Goal: Communication & Community: Ask a question

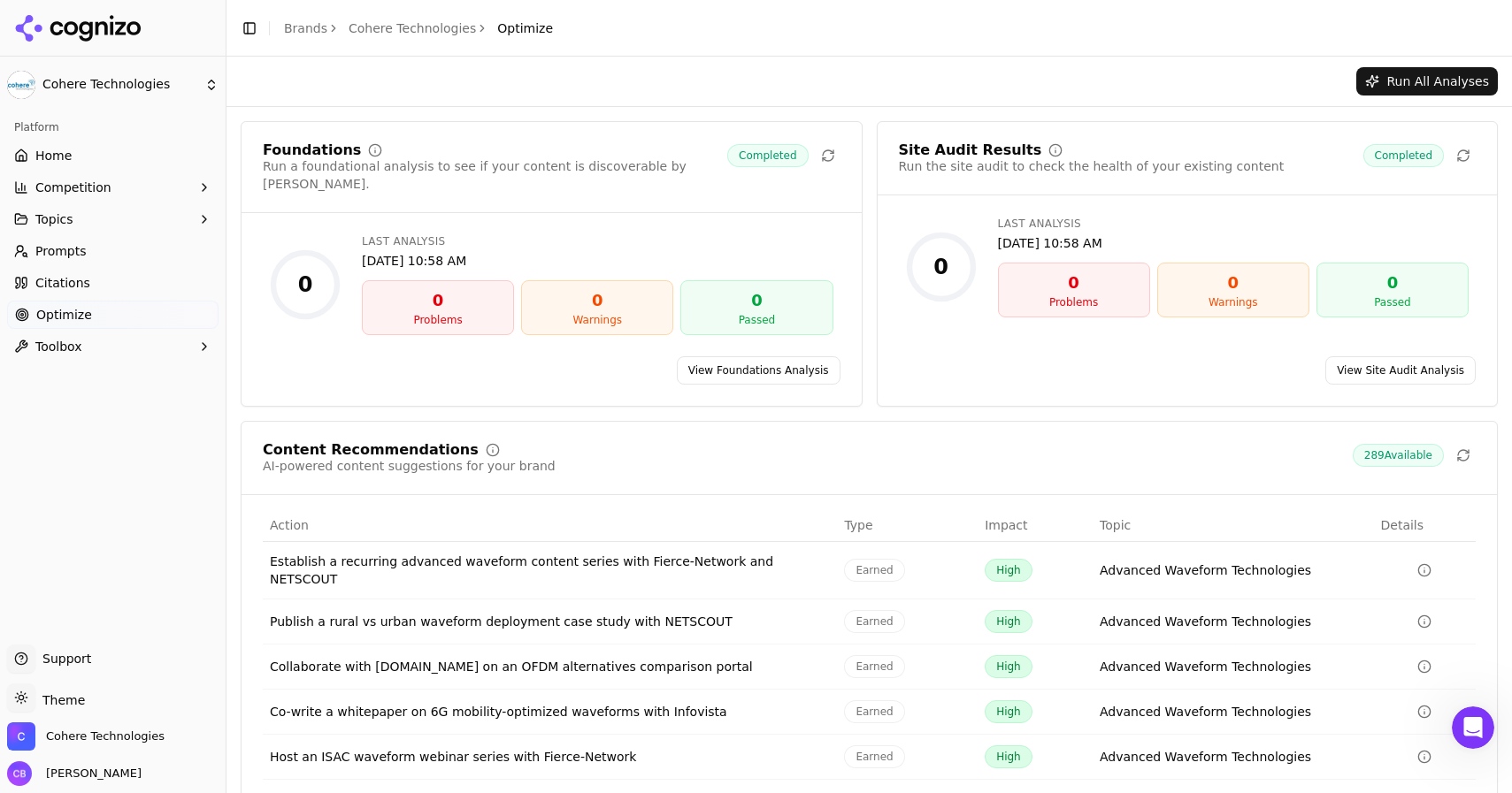
click at [1287, 727] on icon "Open Intercom Messenger" at bounding box center [1473, 728] width 29 height 29
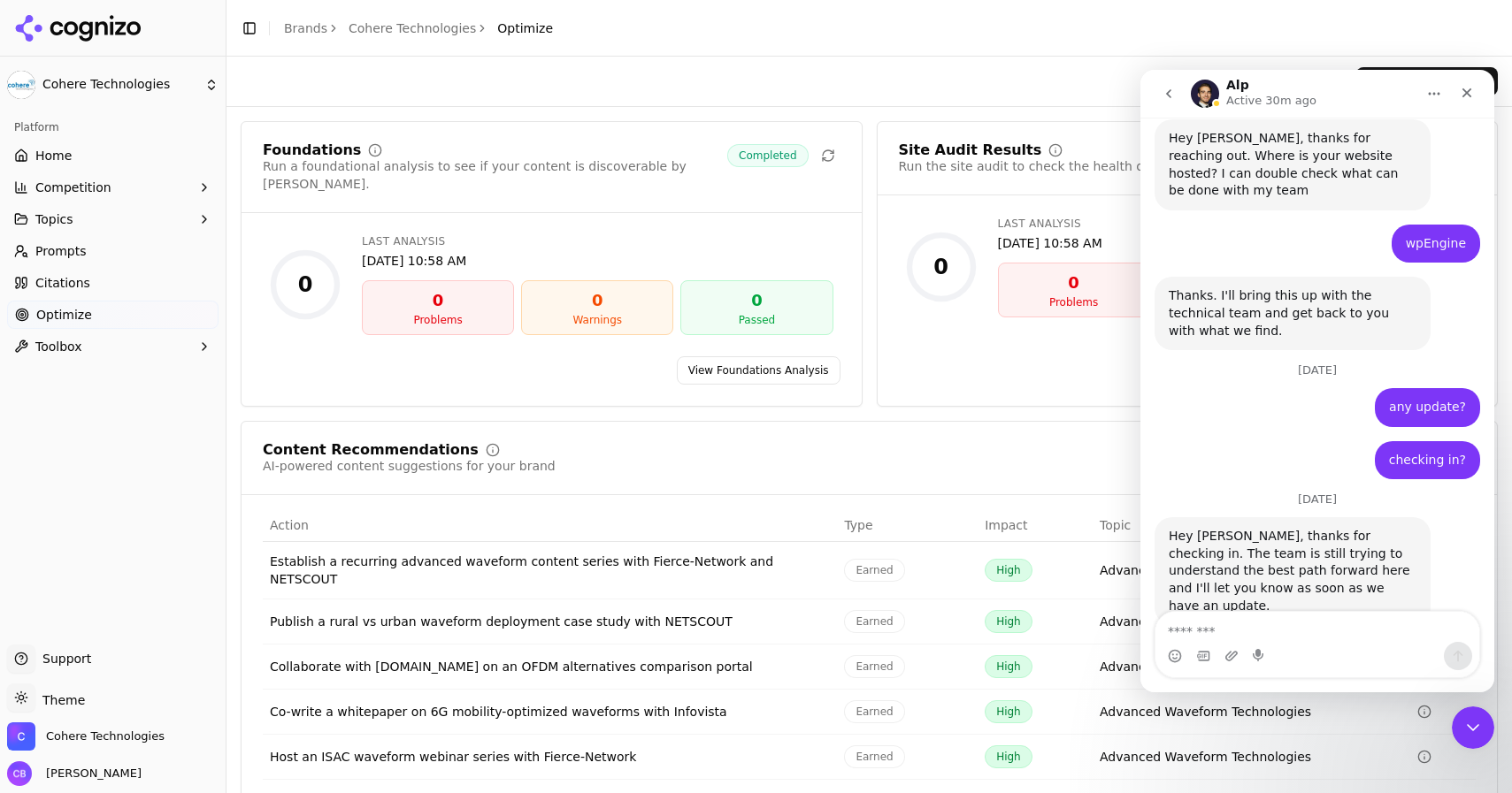
scroll to position [5945, 0]
click at [1170, 96] on icon "go back" at bounding box center [1169, 94] width 5 height 9
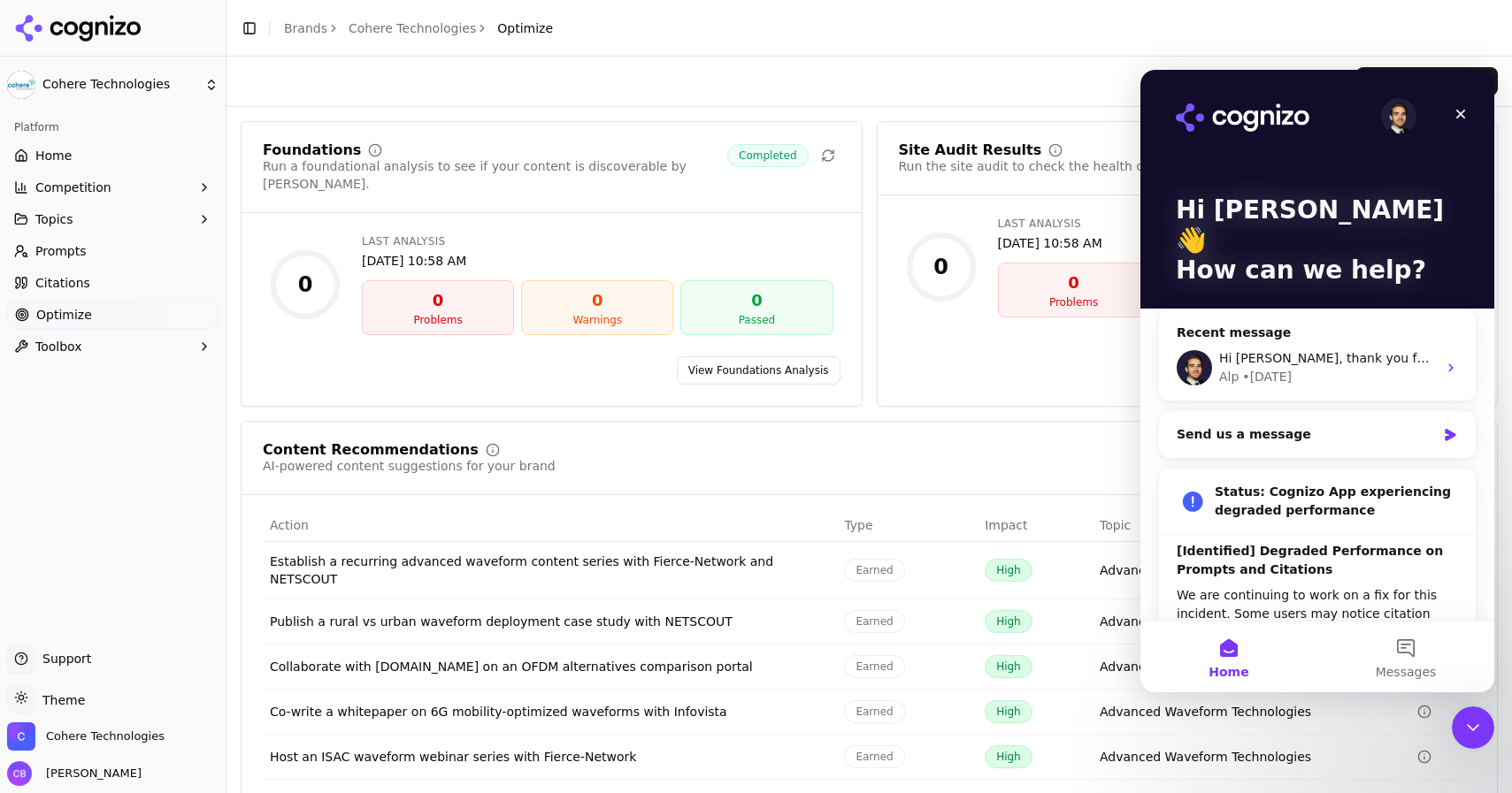
scroll to position [0, 0]
click at [1287, 724] on div "Close Intercom Messenger" at bounding box center [1470, 725] width 42 height 42
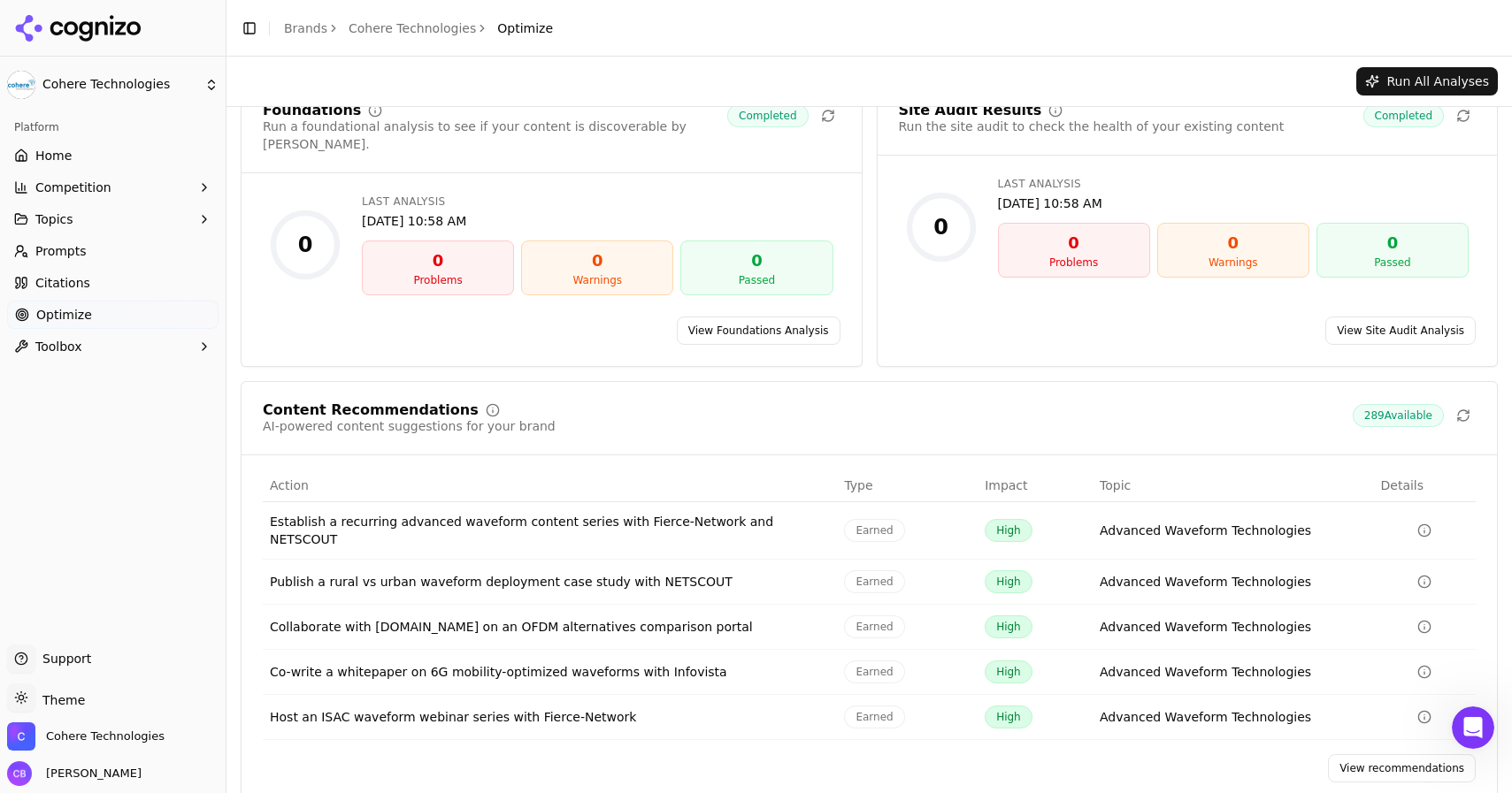
click at [1287, 727] on link "View recommendations" at bounding box center [1402, 768] width 148 height 28
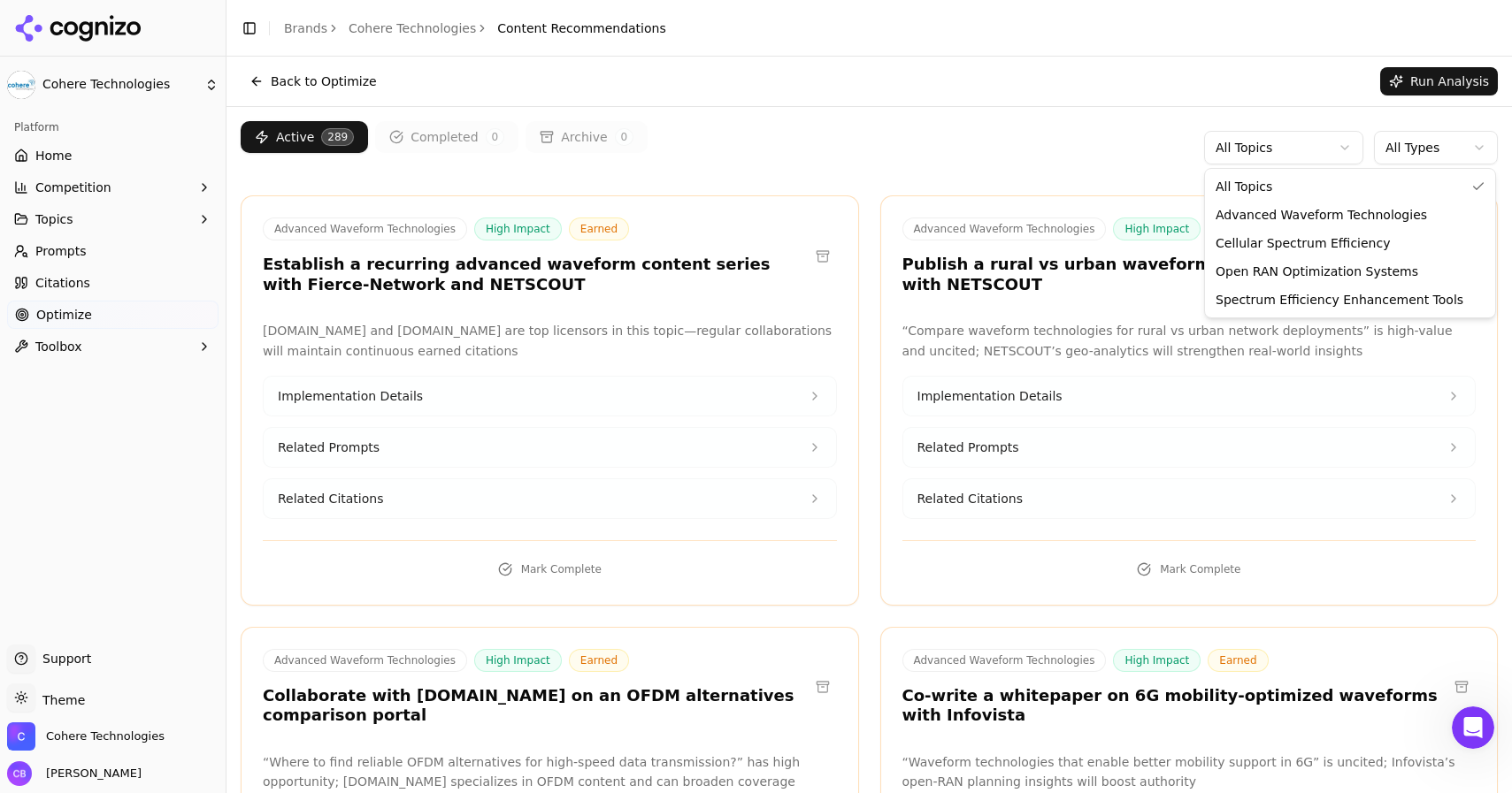
click at [1287, 154] on html "Cohere Technologies Platform Home Competition Topics Prompts Citations Optimize…" at bounding box center [756, 396] width 1512 height 793
click at [1287, 140] on html "Cohere Technologies Platform Home Competition Topics Prompts Citations Optimize…" at bounding box center [756, 396] width 1512 height 793
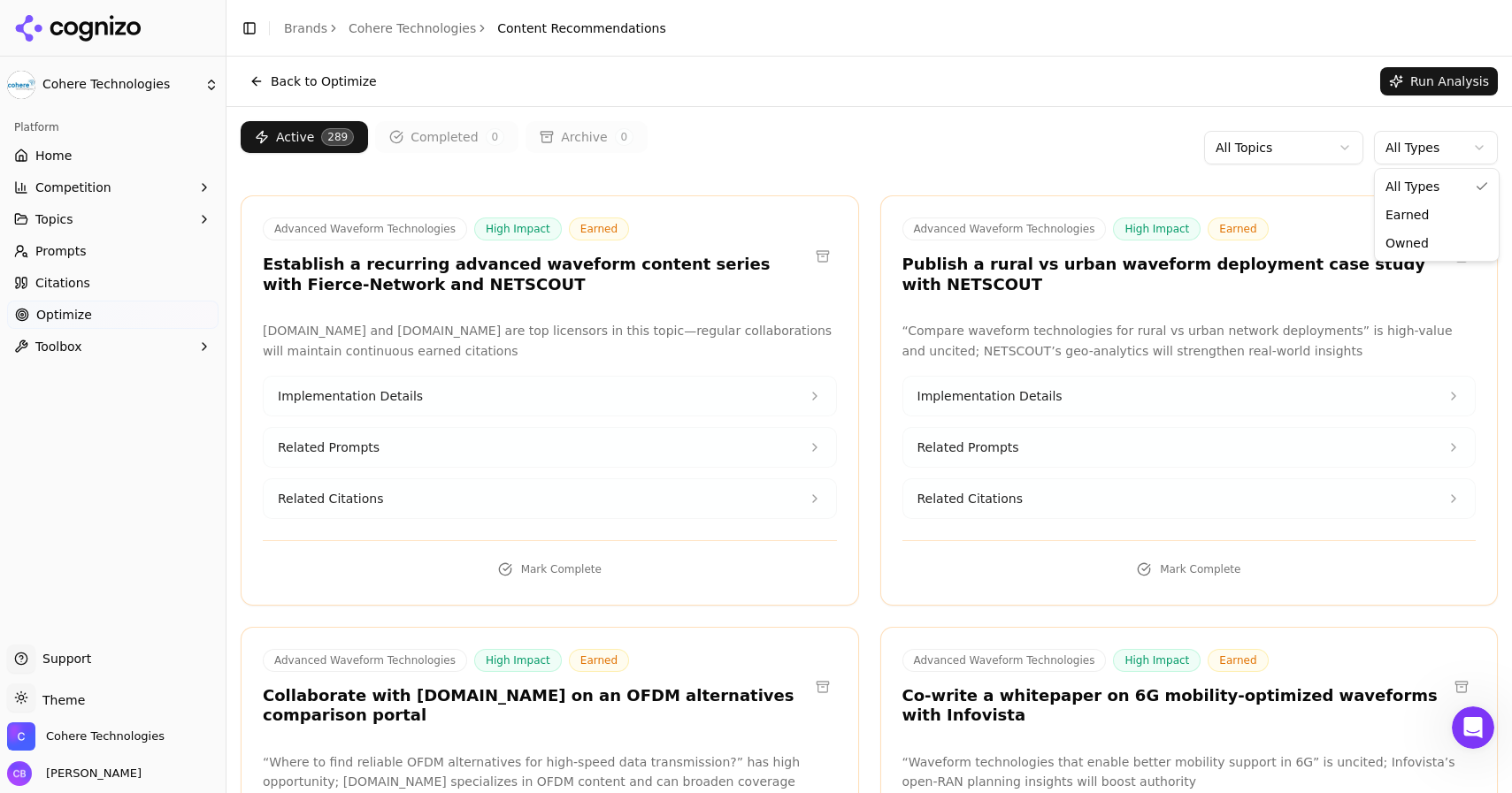
click at [1287, 140] on html "Cohere Technologies Platform Home Competition Topics Prompts Citations Optimize…" at bounding box center [756, 396] width 1512 height 793
click at [865, 264] on html "Cohere Technologies Platform Home Competition Topics Prompts Citations Optimize…" at bounding box center [756, 396] width 1512 height 793
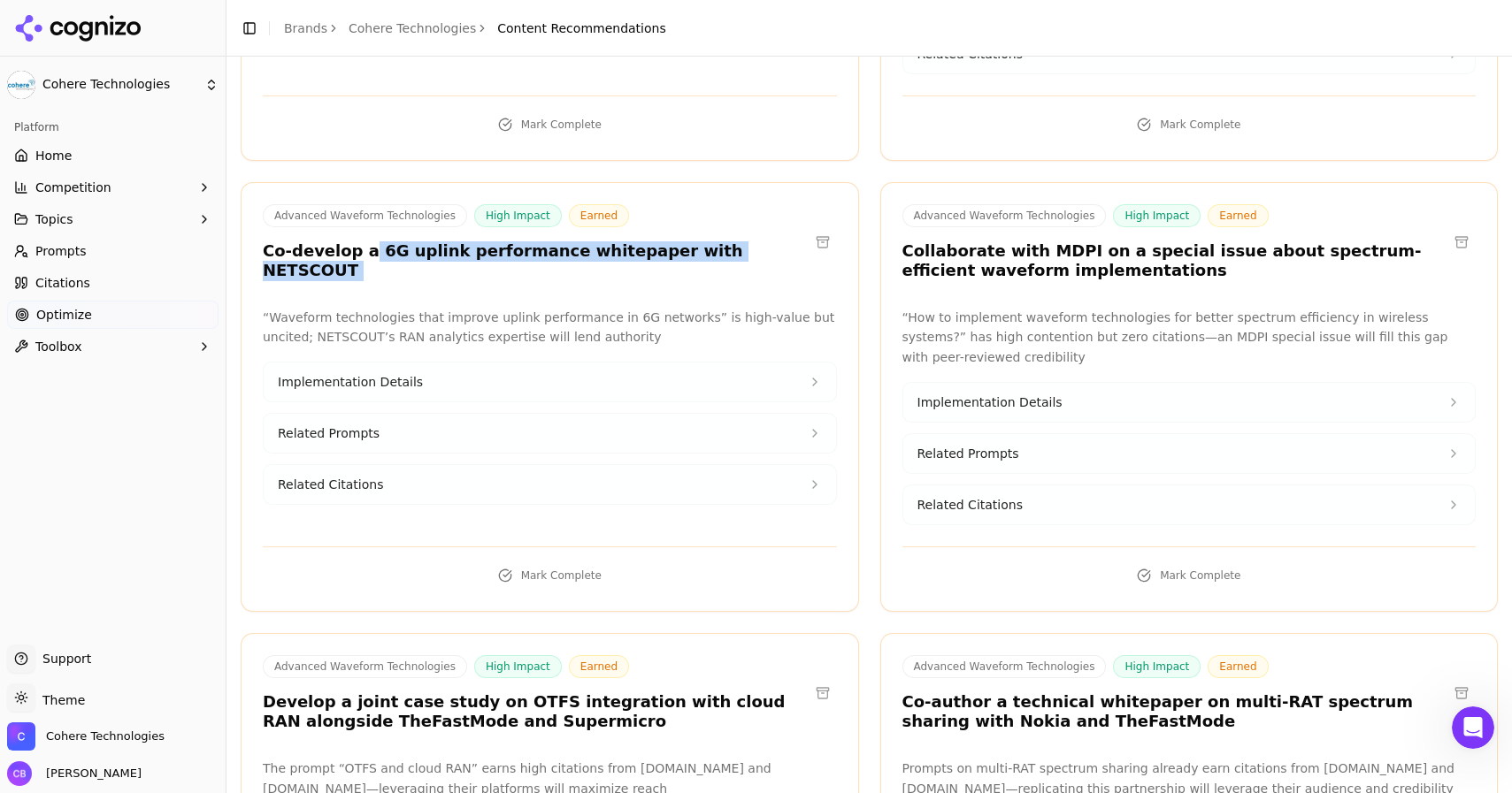
drag, startPoint x: 362, startPoint y: 241, endPoint x: 798, endPoint y: 246, distance: 436.0
click at [798, 246] on div "Advanced Waveform Technologies High Impact Earned Co-develop a 6G uplink perfor…" at bounding box center [550, 242] width 575 height 77
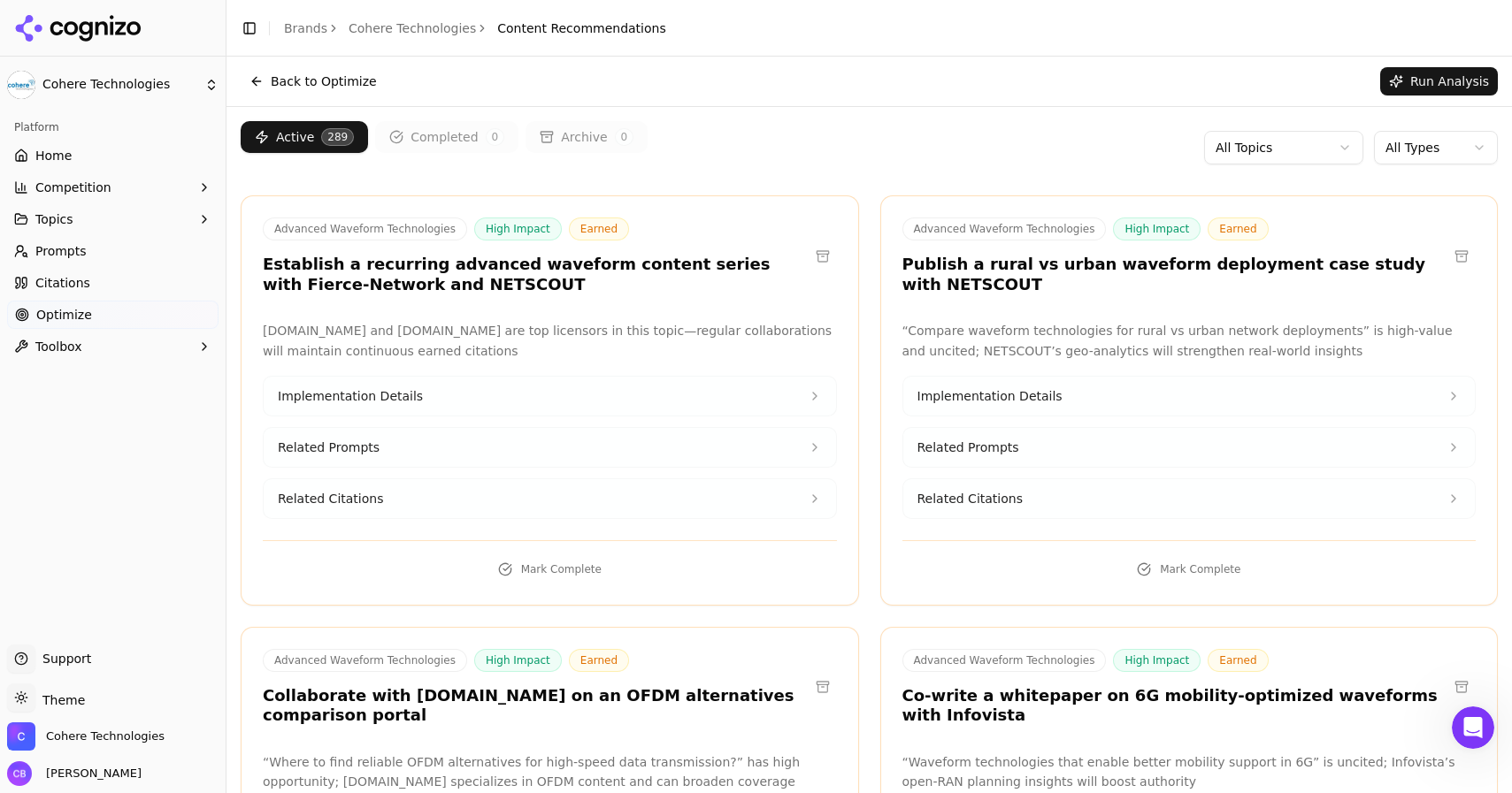
click at [410, 503] on button "Related Citations" at bounding box center [550, 499] width 573 height 39
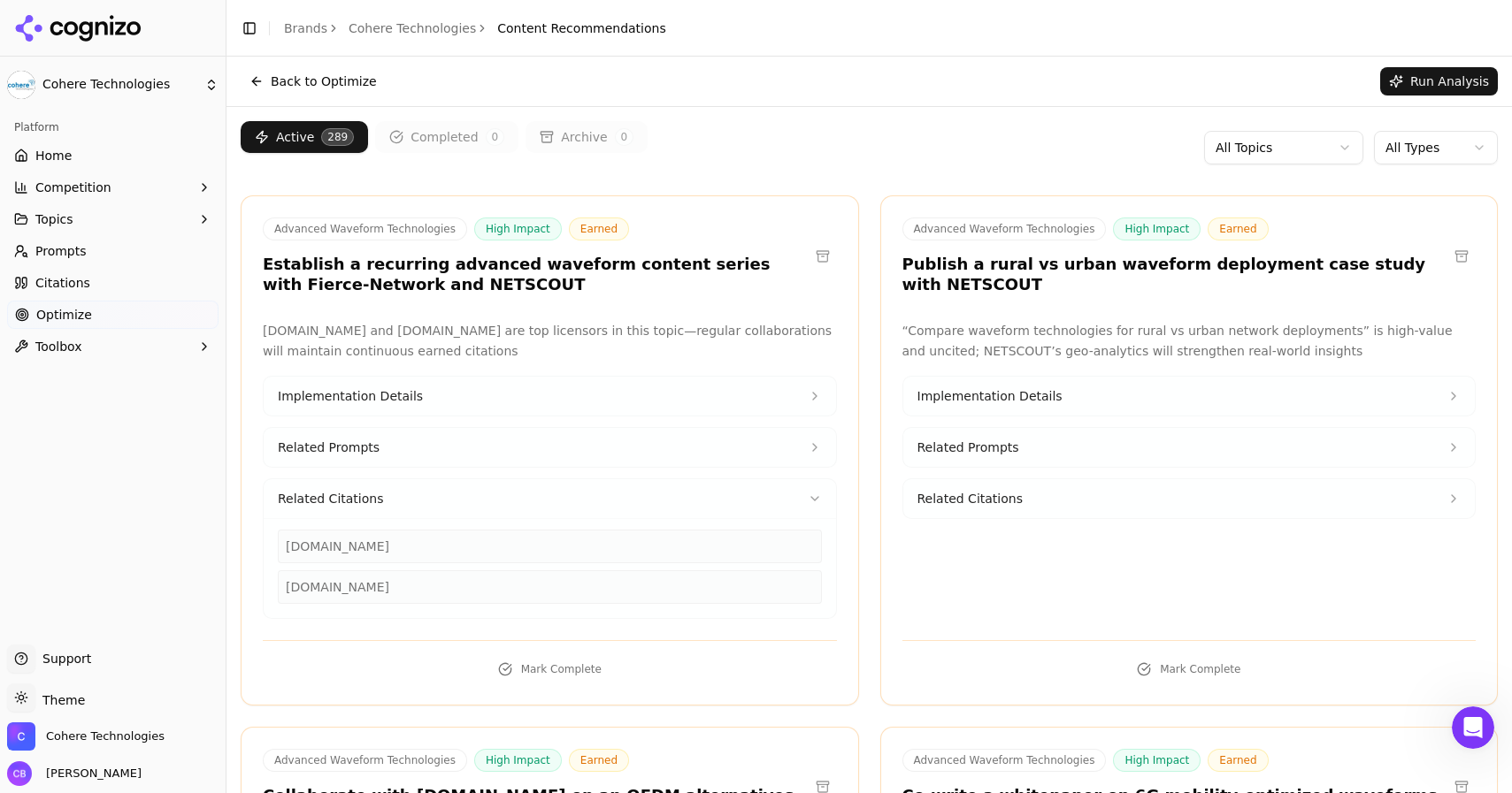
click at [1035, 500] on button "Related Citations" at bounding box center [1190, 499] width 573 height 39
click at [988, 455] on button "Related Prompts" at bounding box center [1190, 447] width 573 height 39
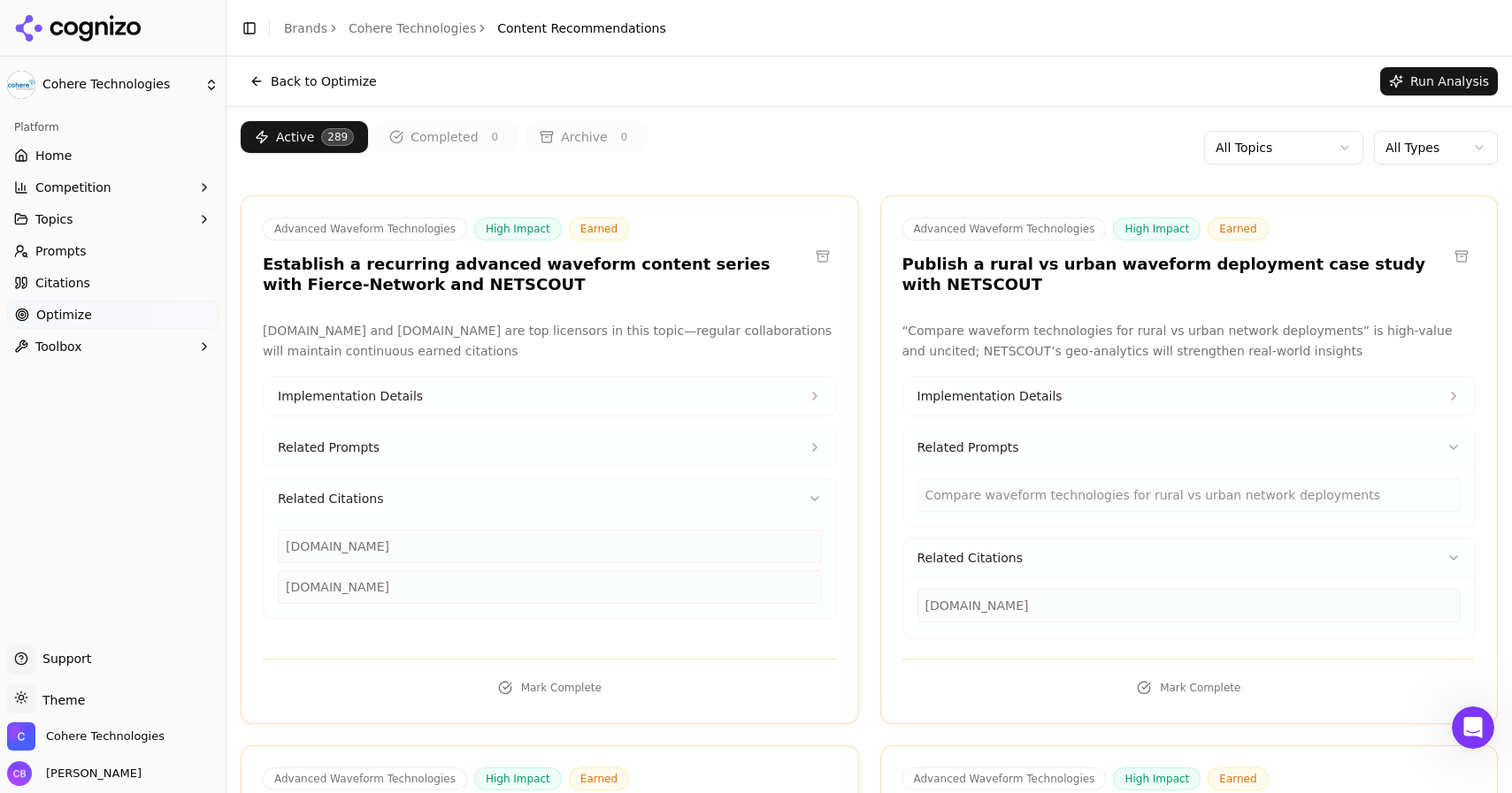
click at [718, 445] on button "Related Prompts" at bounding box center [550, 447] width 573 height 39
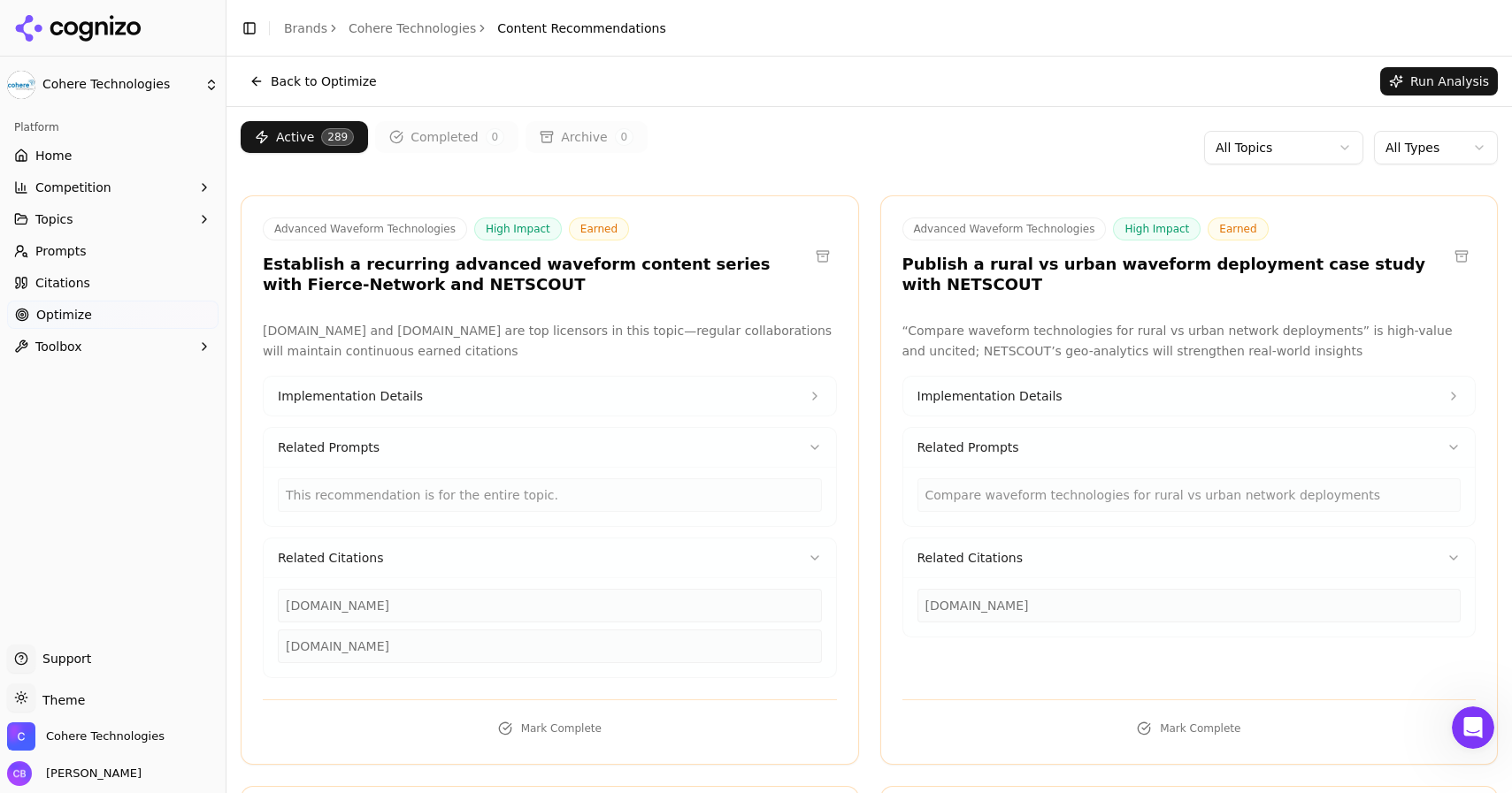
click at [627, 383] on button "Implementation Details" at bounding box center [550, 396] width 573 height 39
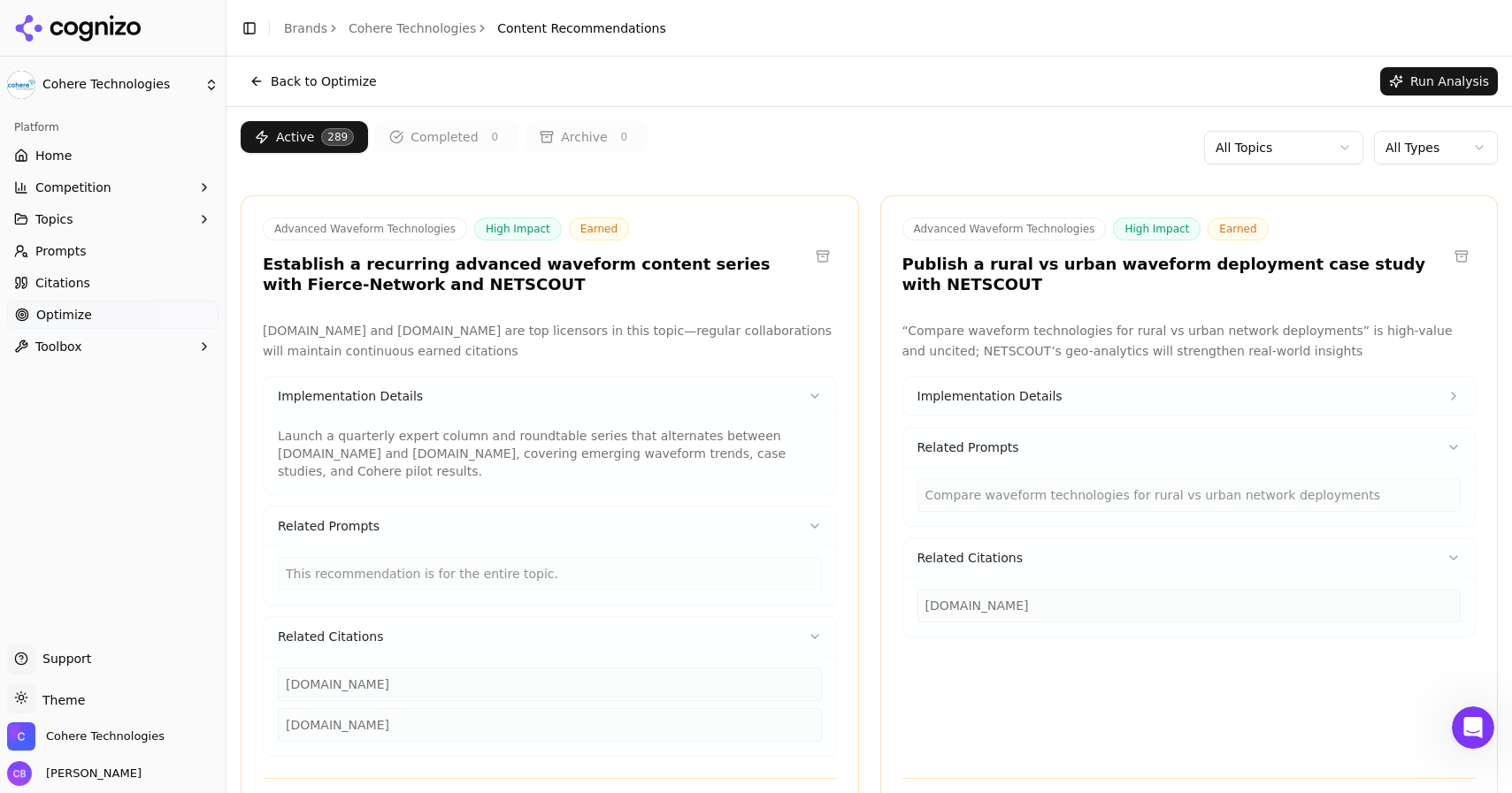
click at [1039, 392] on span "Implementation Details" at bounding box center [990, 396] width 145 height 18
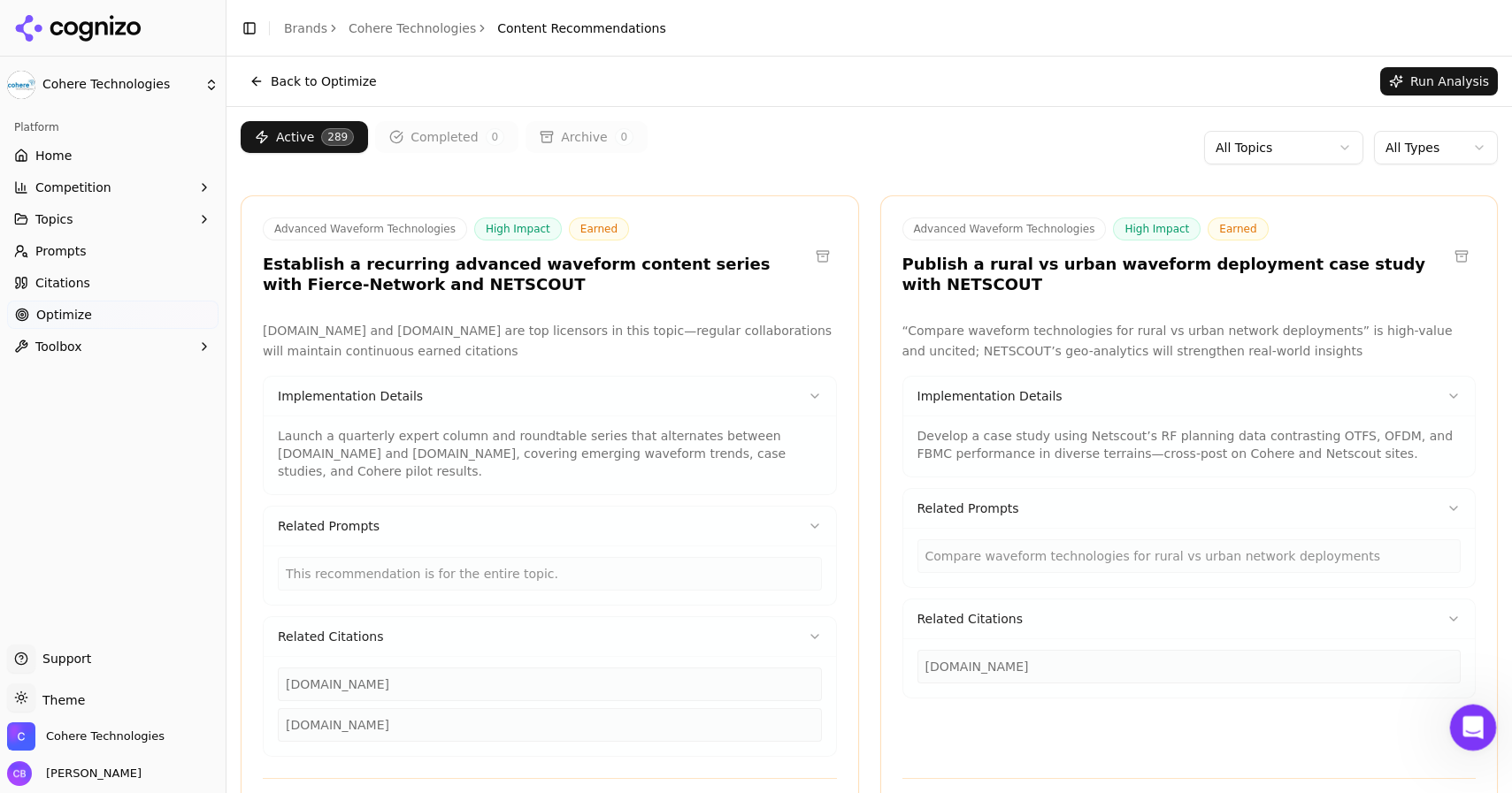
click at [1287, 721] on icon "Open Intercom Messenger" at bounding box center [1471, 725] width 29 height 29
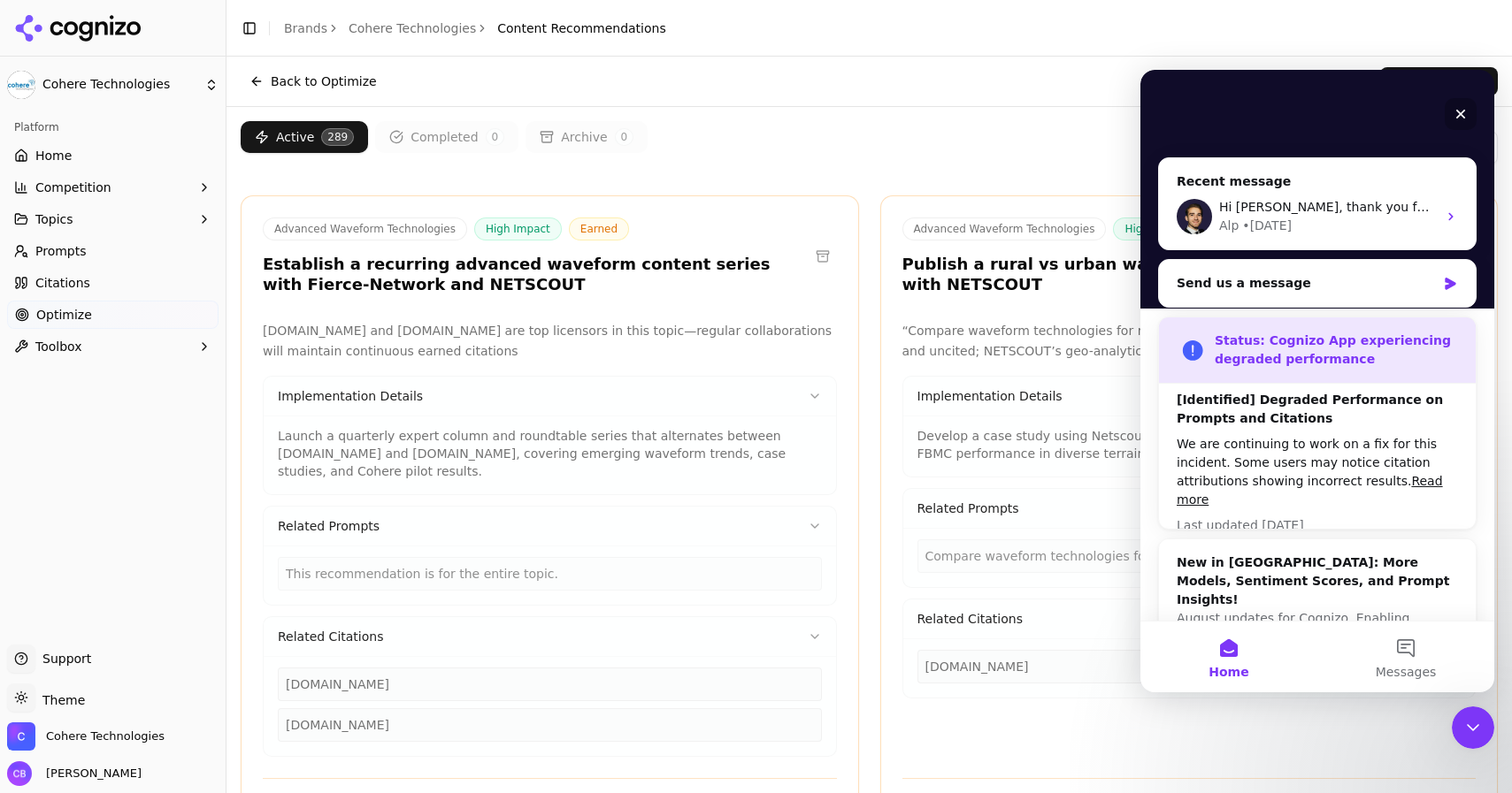
scroll to position [150, 0]
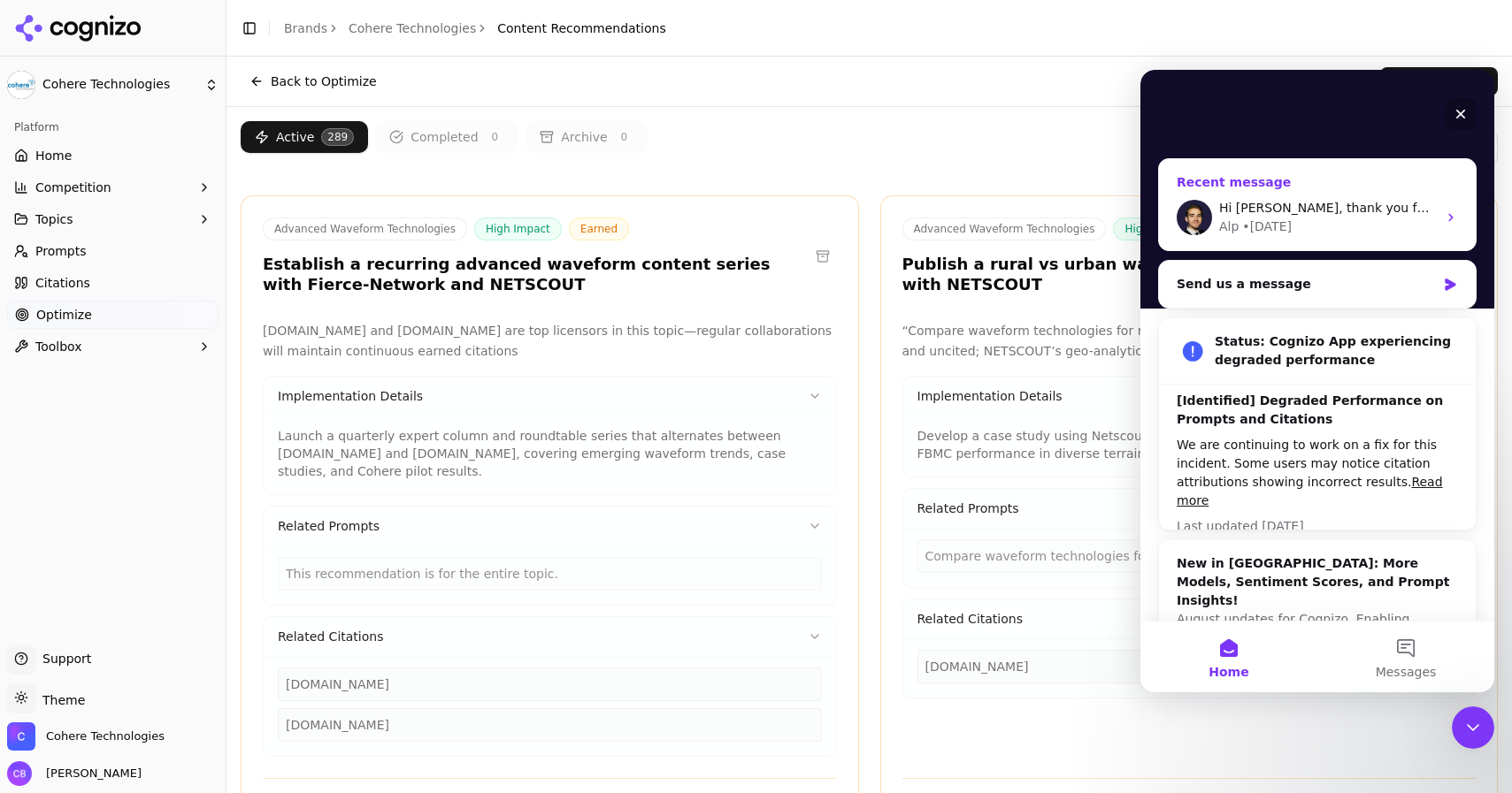
click at [1287, 185] on div "Hi [PERSON_NAME], thank you for your patience. The team is still investigating …" at bounding box center [1317, 217] width 317 height 66
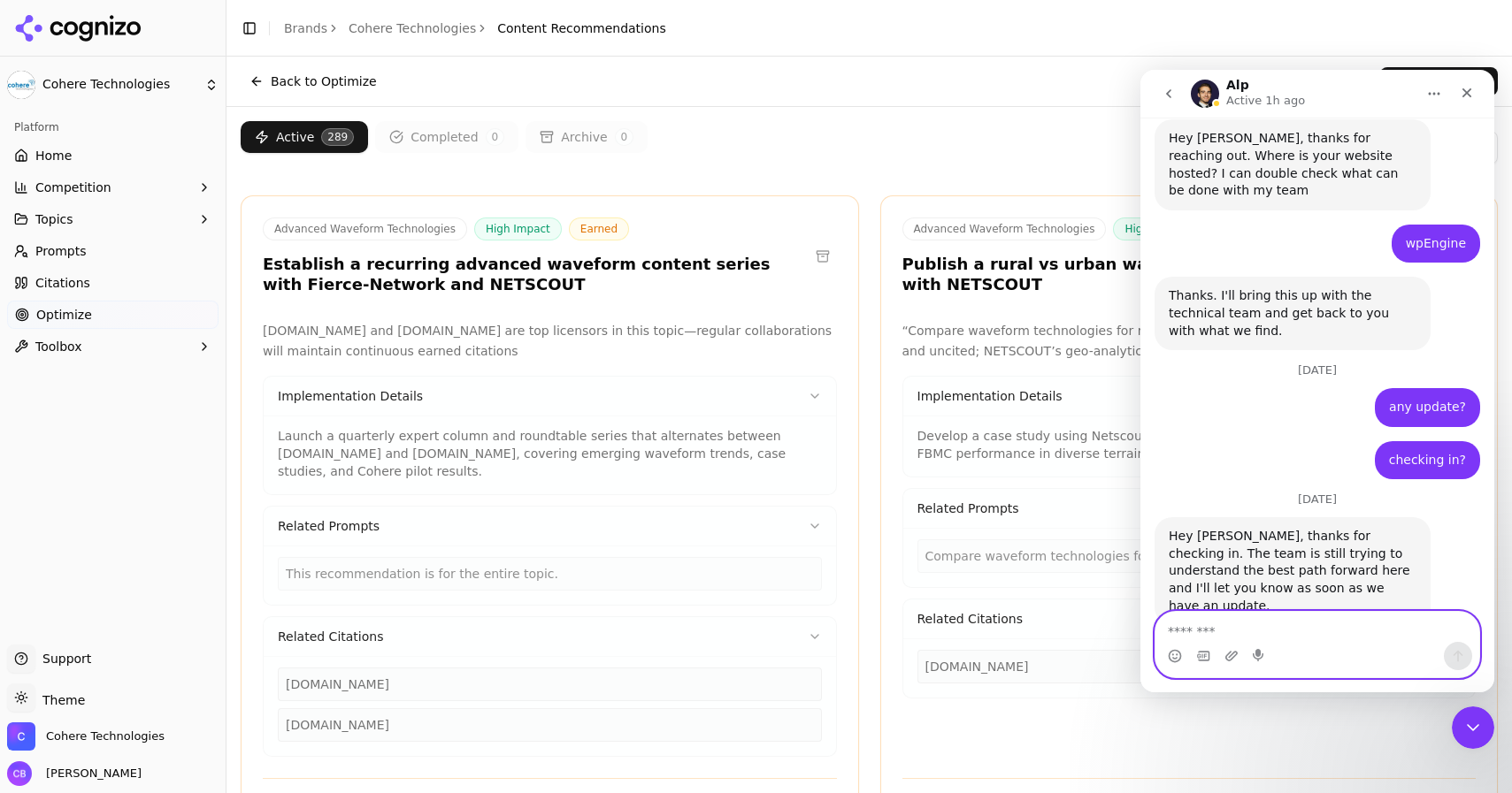
scroll to position [5945, 0]
click at [1187, 635] on textarea "Message…" at bounding box center [1317, 626] width 324 height 30
click at [41, 318] on span "Optimize" at bounding box center [64, 315] width 56 height 18
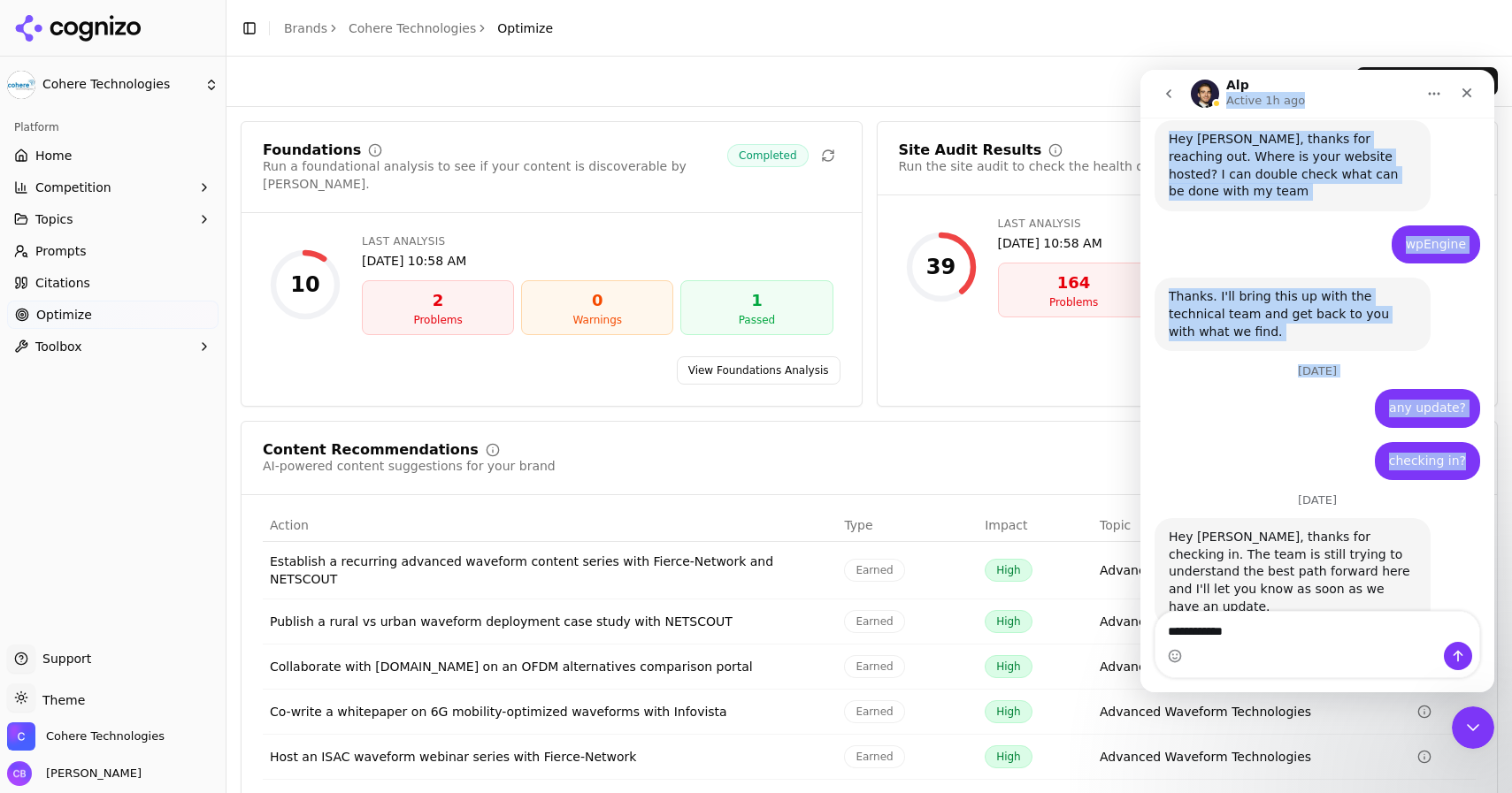
drag, startPoint x: 1383, startPoint y: 90, endPoint x: 1384, endPoint y: 140, distance: 50.0
click at [1287, 140] on div "Alp Active 1h ago Ask us anything, or share your feedback. [DATE] Hi [PERSON_NA…" at bounding box center [1317, 382] width 354 height 623
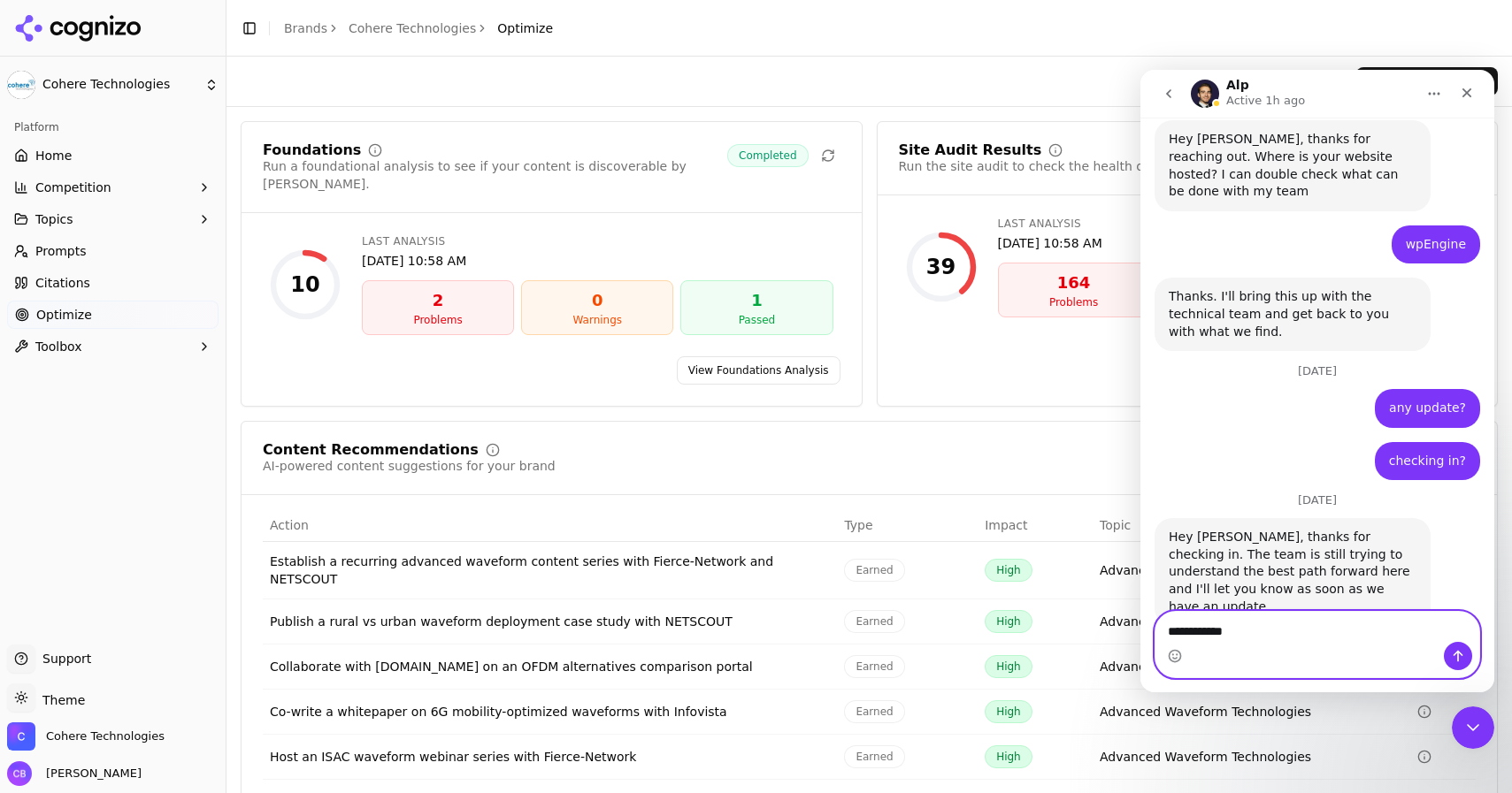
click at [1245, 620] on textarea "**********" at bounding box center [1317, 626] width 324 height 30
click at [1247, 632] on textarea "**********" at bounding box center [1317, 626] width 324 height 30
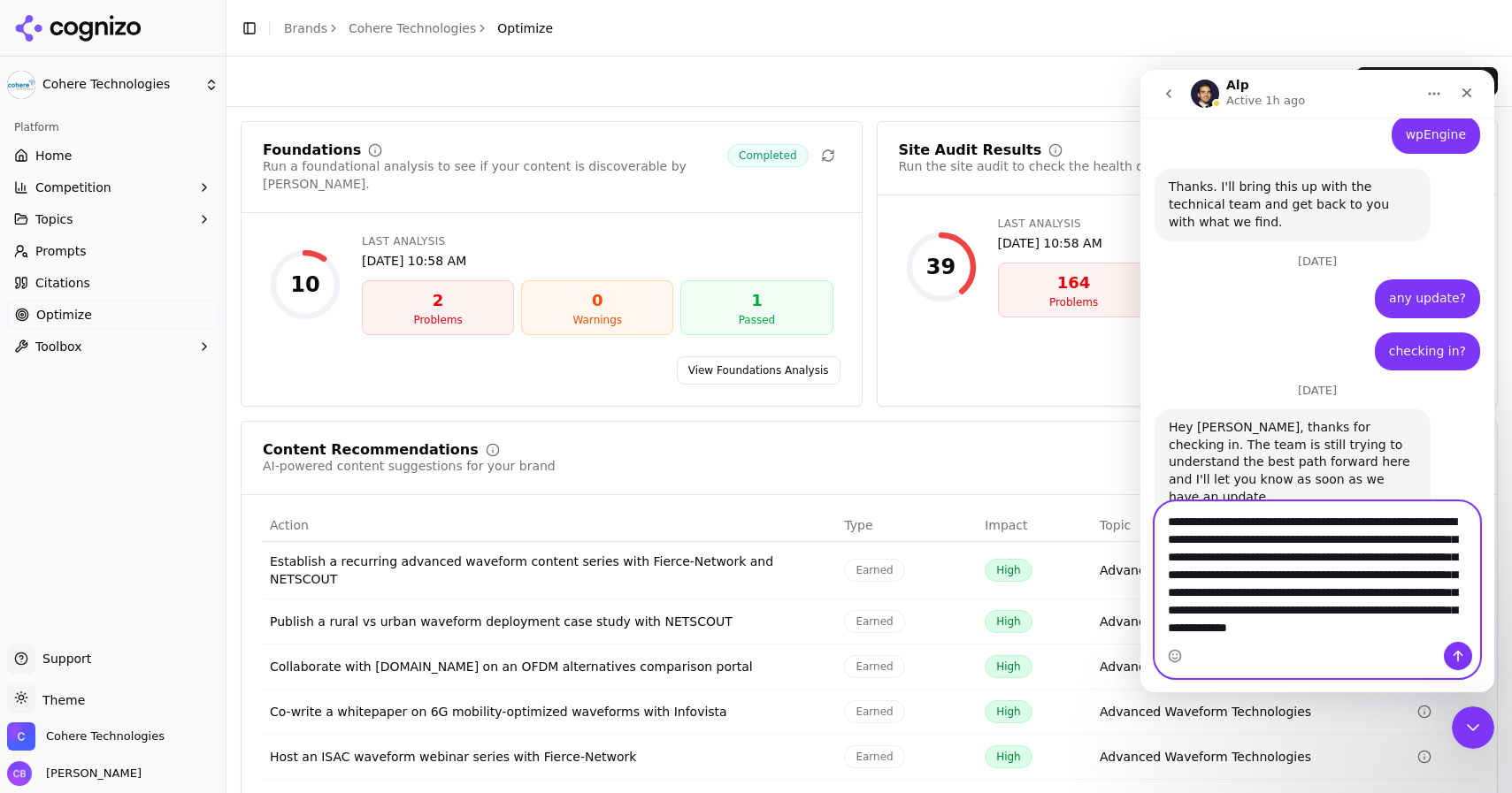
scroll to position [32, 0]
type textarea "**********"
click at [1287, 655] on icon "Send a message…" at bounding box center [1458, 656] width 14 height 14
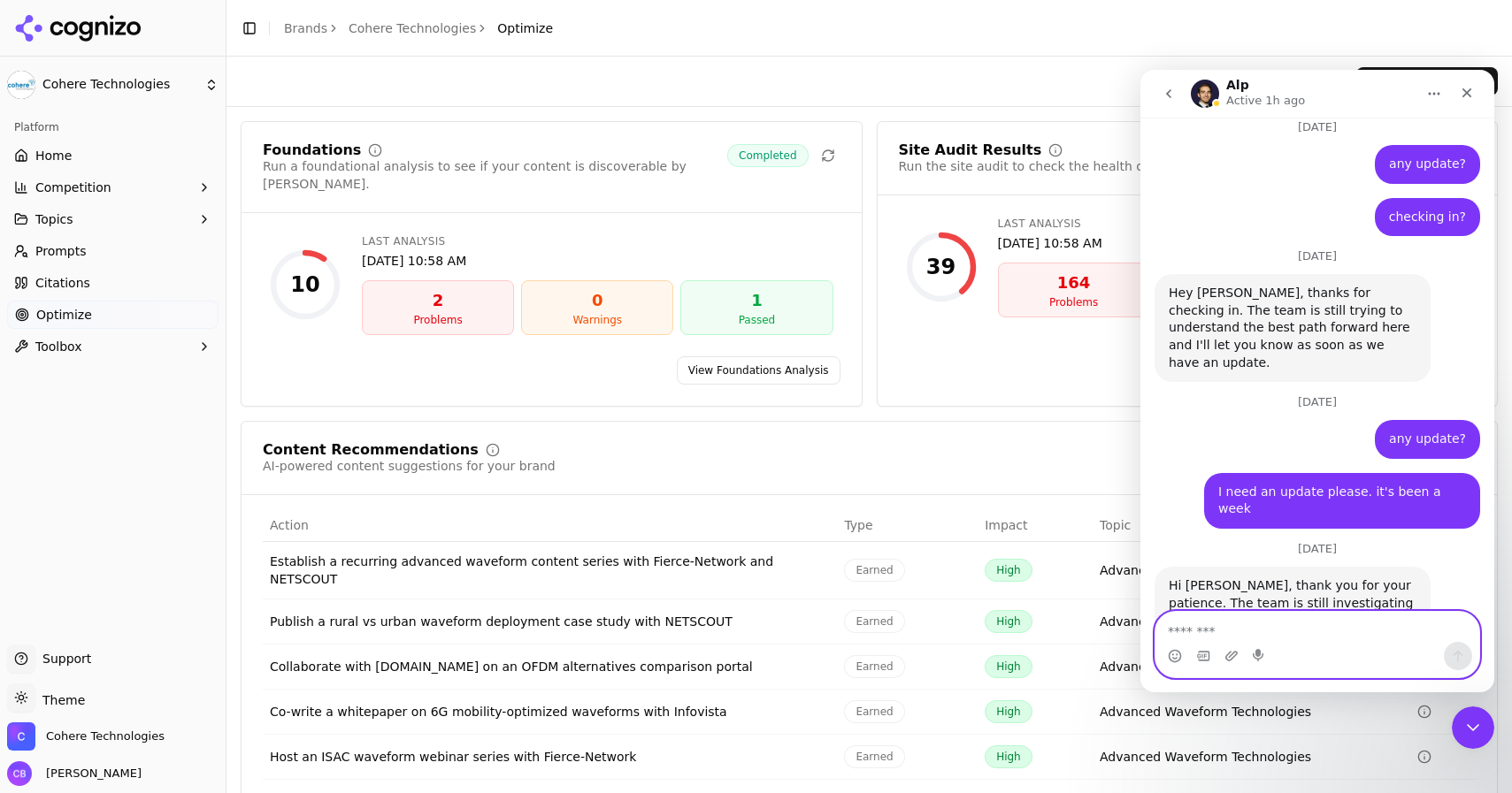
scroll to position [0, 0]
